Goal: Task Accomplishment & Management: Use online tool/utility

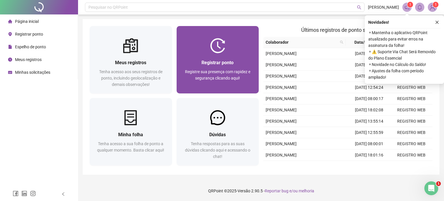
click at [216, 61] on span "Registrar ponto" at bounding box center [218, 62] width 32 height 5
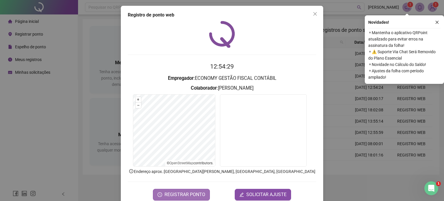
click at [185, 193] on span "REGISTRAR PONTO" at bounding box center [185, 194] width 41 height 7
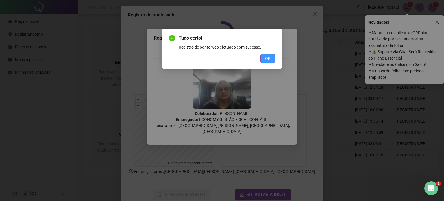
click at [270, 60] on span "OK" at bounding box center [267, 58] width 5 height 6
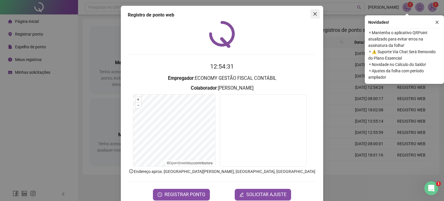
click at [315, 12] on icon "close" at bounding box center [315, 14] width 5 height 5
